Goal: Task Accomplishment & Management: Use online tool/utility

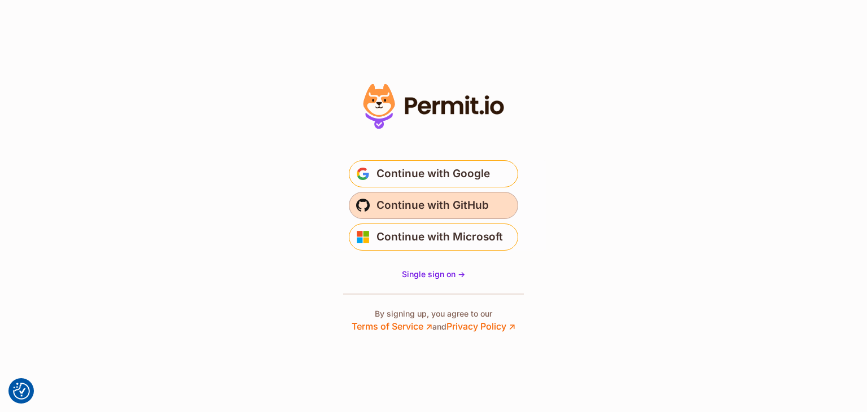
click at [441, 206] on span "Continue with GitHub" at bounding box center [432, 205] width 112 height 18
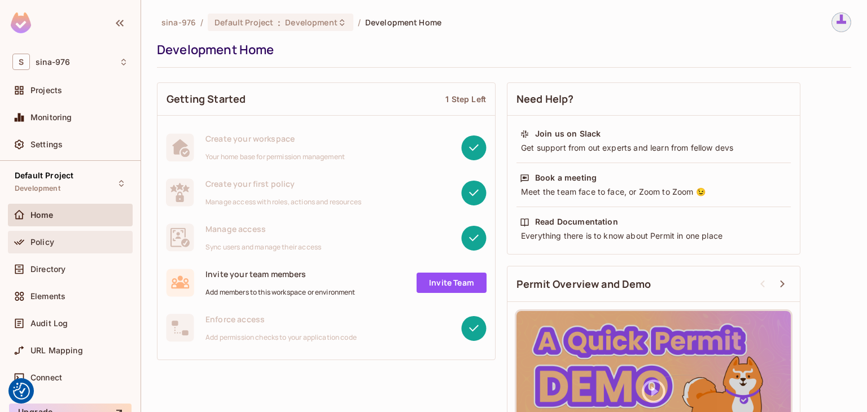
click at [98, 245] on div "Policy" at bounding box center [79, 242] width 98 height 9
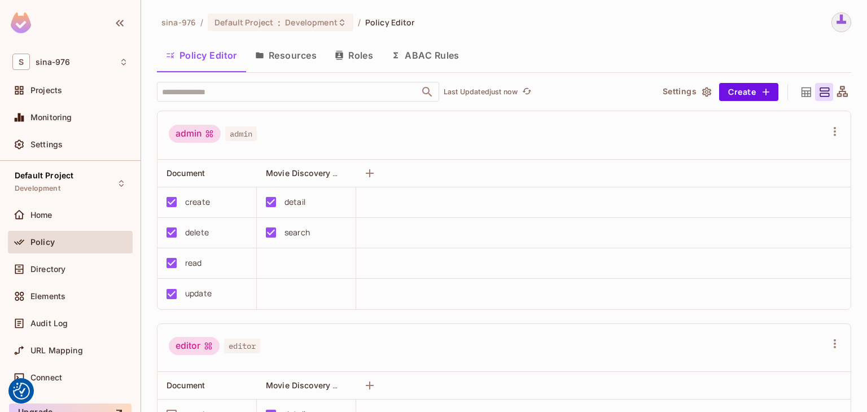
click at [292, 60] on button "Resources" at bounding box center [286, 55] width 80 height 28
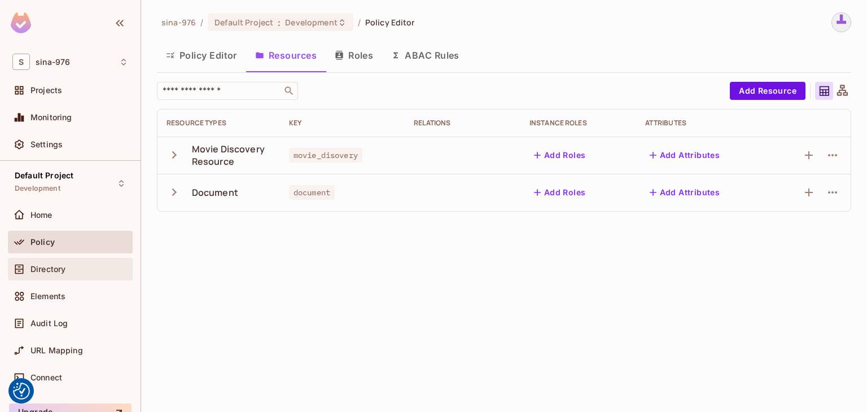
click at [43, 269] on span "Directory" at bounding box center [47, 269] width 35 height 9
